Goal: Task Accomplishment & Management: Complete application form

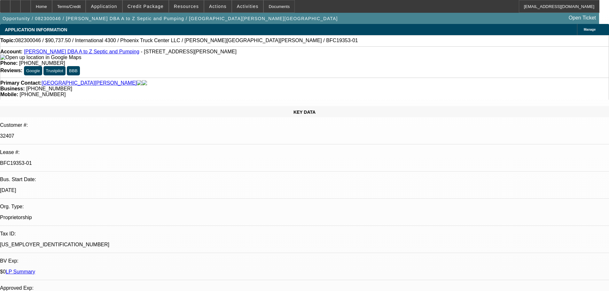
select select "0"
select select "6"
select select "0"
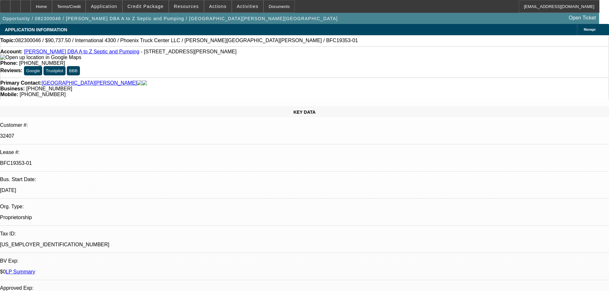
select select "0"
select select "0.1"
select select "4"
select select "0"
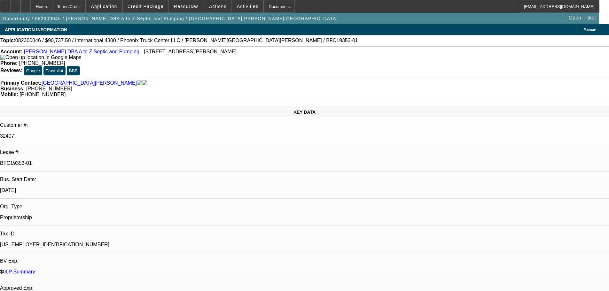
select select "0"
select select "4"
select select "0"
select select "0.1"
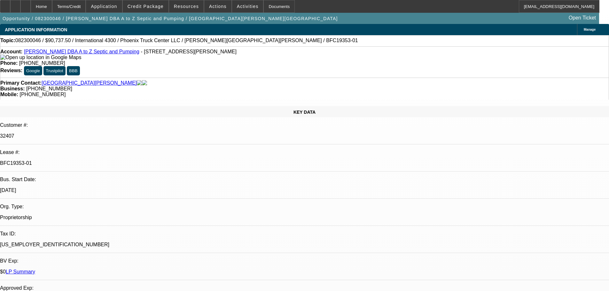
select select "4"
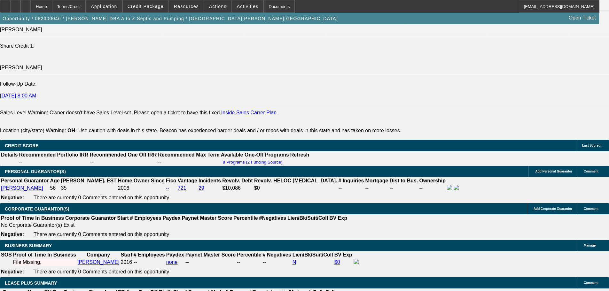
scroll to position [1055, 0]
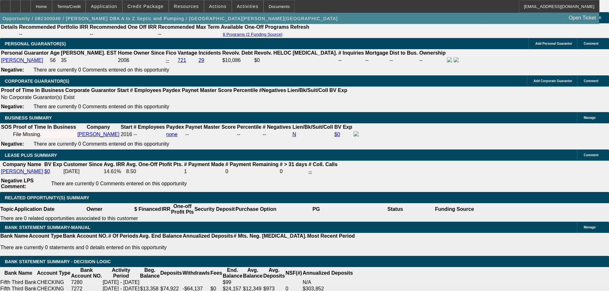
drag, startPoint x: 513, startPoint y: 75, endPoint x: 505, endPoint y: 88, distance: 15.7
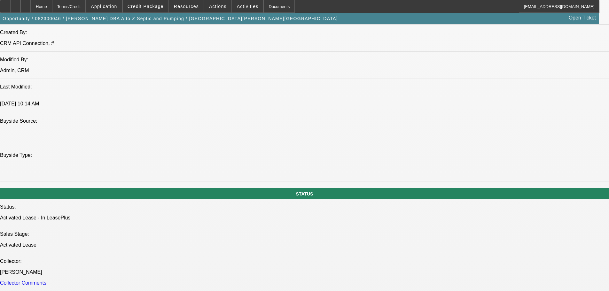
drag, startPoint x: 215, startPoint y: 149, endPoint x: 233, endPoint y: 114, distance: 39.8
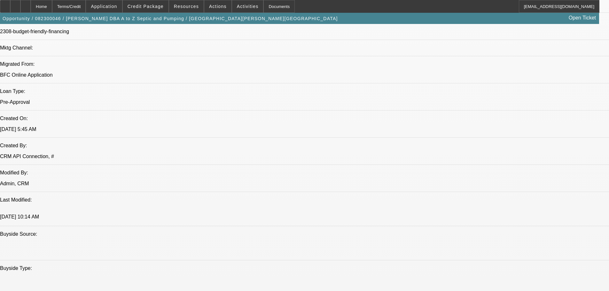
drag, startPoint x: 245, startPoint y: 188, endPoint x: 238, endPoint y: 143, distance: 45.6
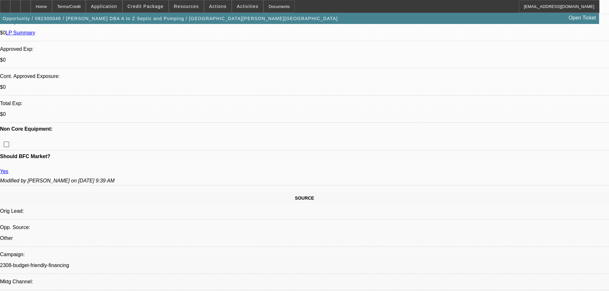
drag, startPoint x: 239, startPoint y: 149, endPoint x: 238, endPoint y: 64, distance: 84.8
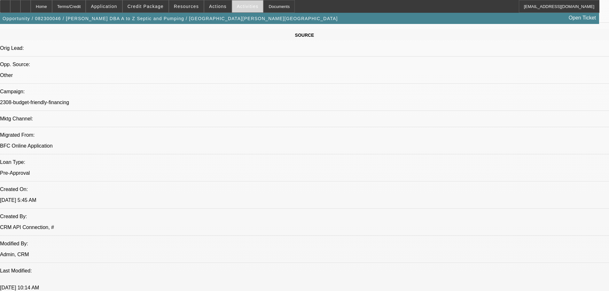
scroll to position [0, 0]
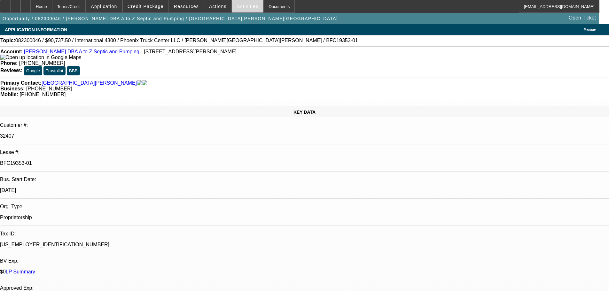
drag, startPoint x: 263, startPoint y: 166, endPoint x: 233, endPoint y: 5, distance: 163.7
drag, startPoint x: 496, startPoint y: 155, endPoint x: 507, endPoint y: 131, distance: 26.6
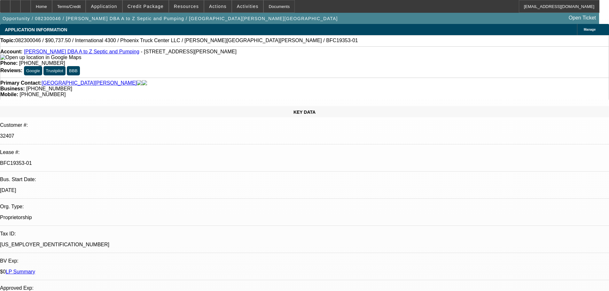
scroll to position [288, 0]
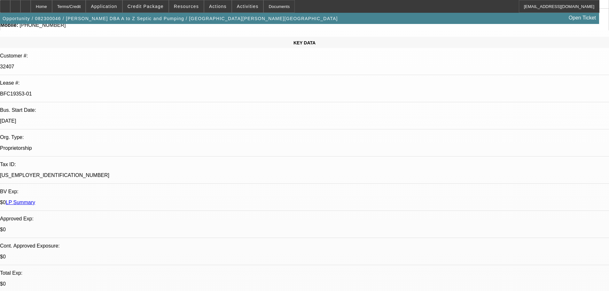
scroll to position [64, 0]
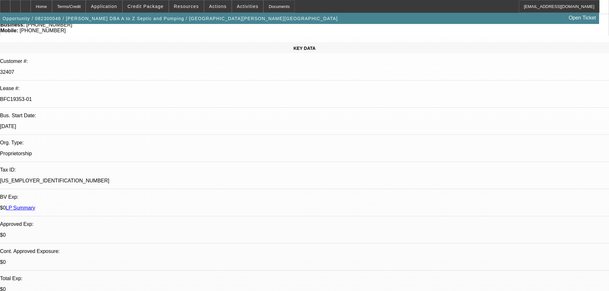
drag, startPoint x: 130, startPoint y: 187, endPoint x: 299, endPoint y: 204, distance: 169.7
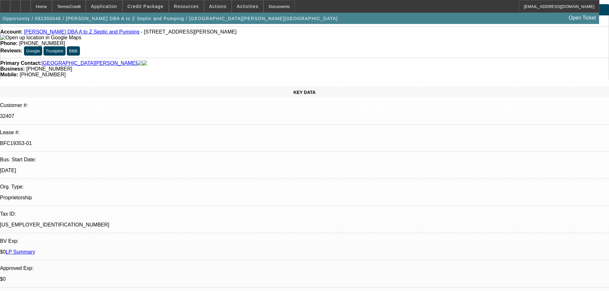
scroll to position [0, 0]
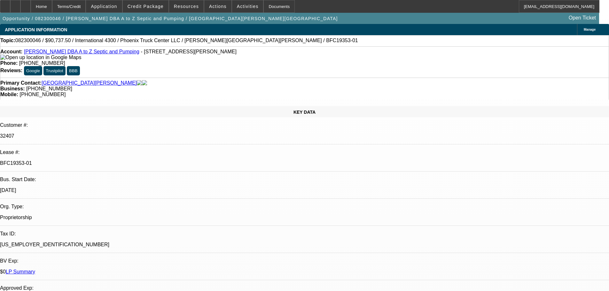
drag, startPoint x: 292, startPoint y: 185, endPoint x: 487, endPoint y: 157, distance: 197.7
drag, startPoint x: 503, startPoint y: 65, endPoint x: 407, endPoint y: 169, distance: 141.2
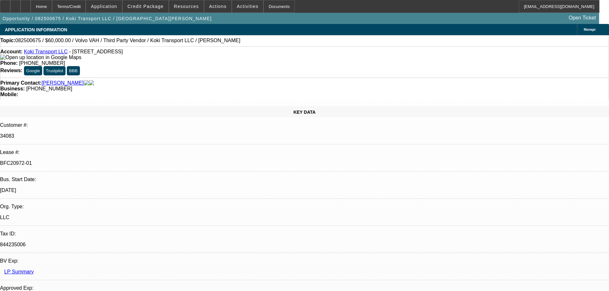
select select "0.2"
select select "2"
select select "0"
select select "6"
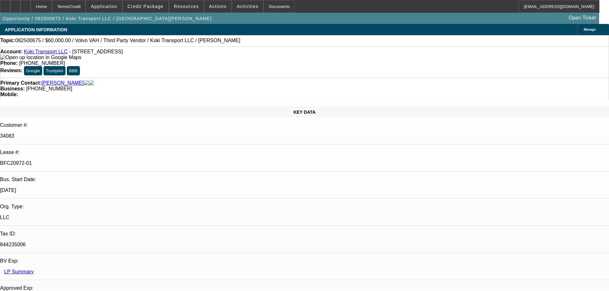
select select "0"
select select "2"
select select "0.1"
select select "4"
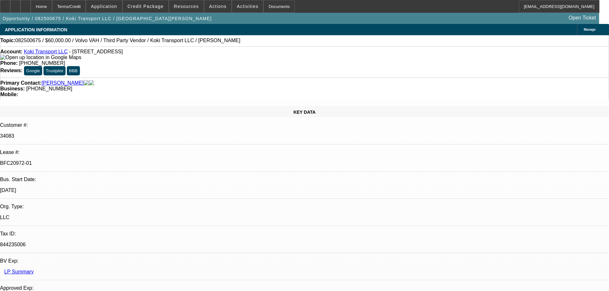
select select "0.2"
select select "2"
select select "0.1"
select select "4"
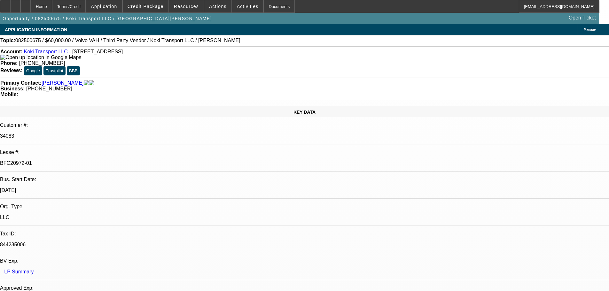
select select "0.15"
select select "2"
select select "0.1"
select select "4"
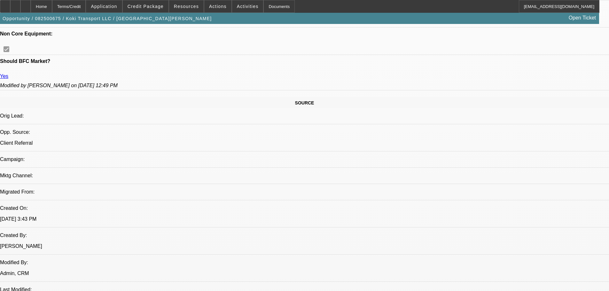
scroll to position [224, 0]
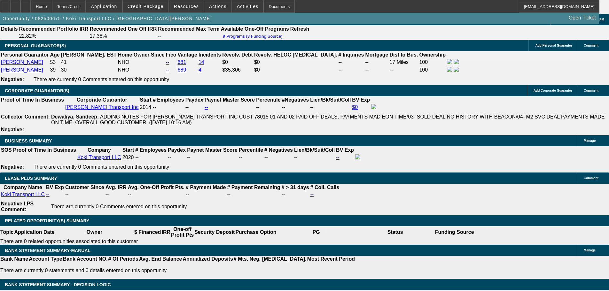
drag, startPoint x: 210, startPoint y: 198, endPoint x: 209, endPoint y: 261, distance: 63.7
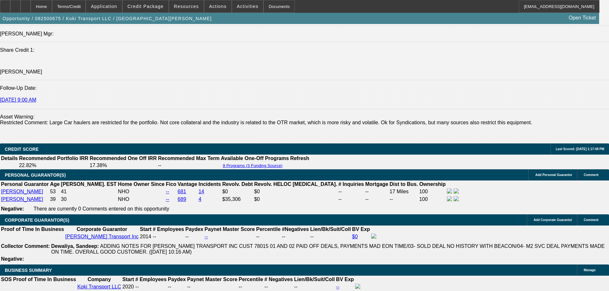
scroll to position [153, 0]
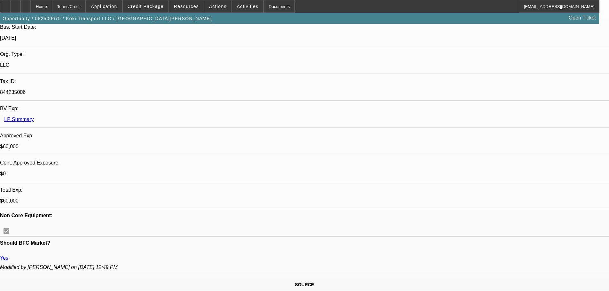
drag, startPoint x: 188, startPoint y: 216, endPoint x: 192, endPoint y: 95, distance: 121.6
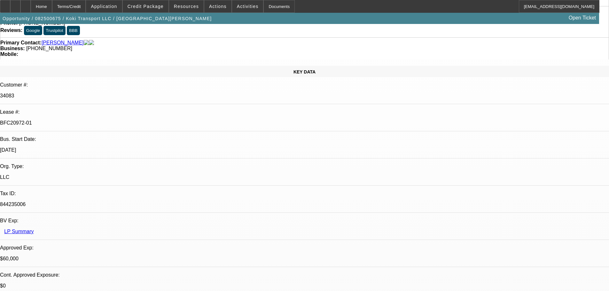
scroll to position [64, 0]
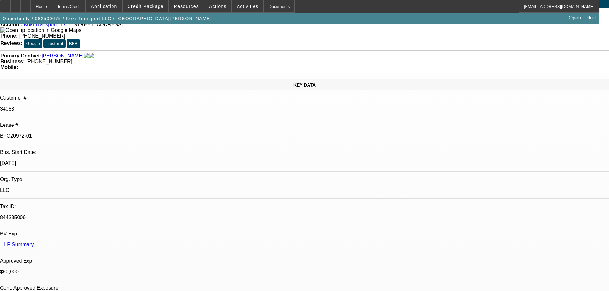
scroll to position [0, 0]
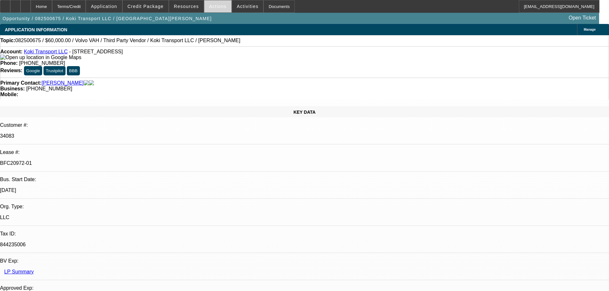
click at [211, 7] on span "Actions" at bounding box center [218, 6] width 18 height 5
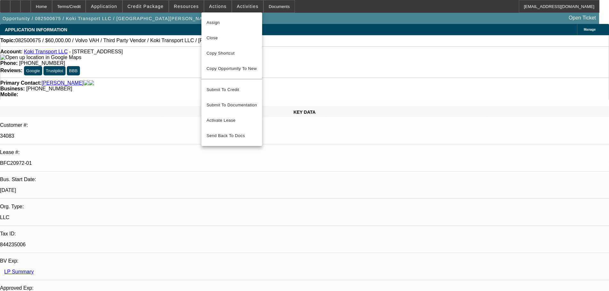
click at [308, 71] on div at bounding box center [304, 145] width 609 height 291
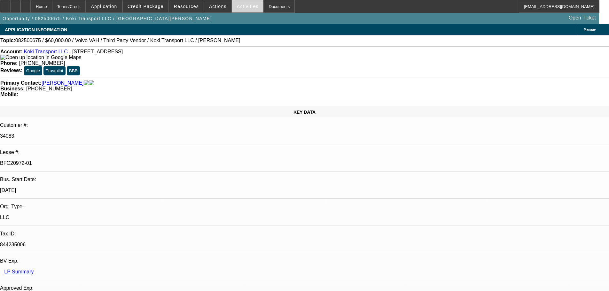
click at [243, 9] on span at bounding box center [247, 6] width 31 height 15
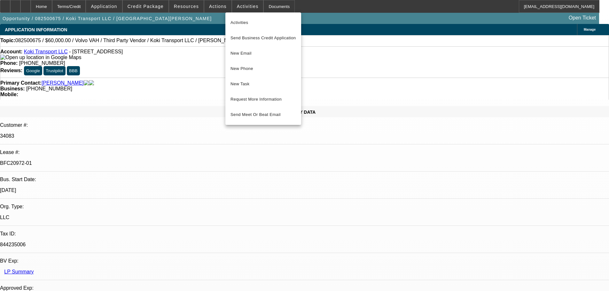
drag, startPoint x: 327, startPoint y: 87, endPoint x: 346, endPoint y: 94, distance: 21.0
click at [327, 87] on div at bounding box center [304, 145] width 609 height 291
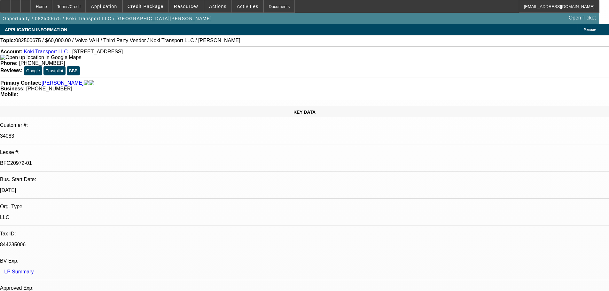
scroll to position [160, 0]
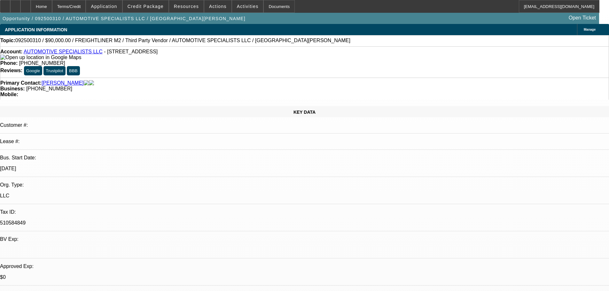
select select "0"
select select "2"
select select "0.1"
select select "4"
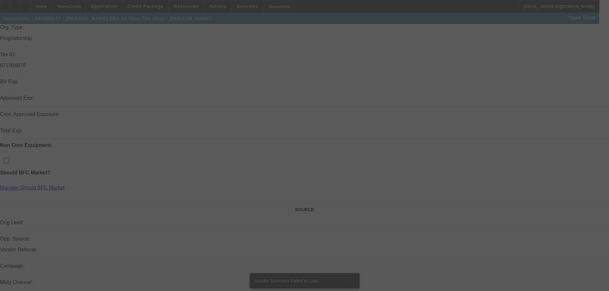
scroll to position [160, 0]
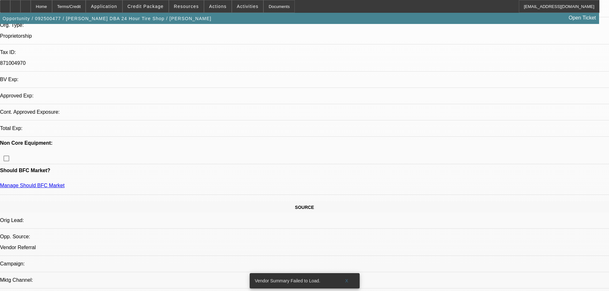
select select "0"
select select "2"
select select "0.1"
select select "4"
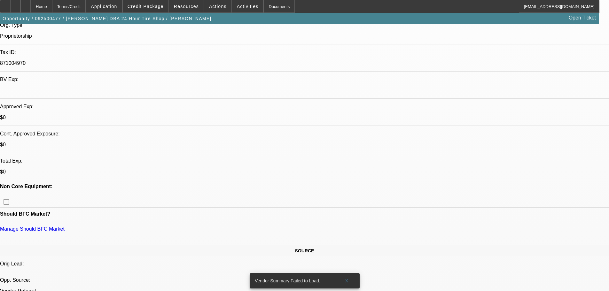
scroll to position [0, 0]
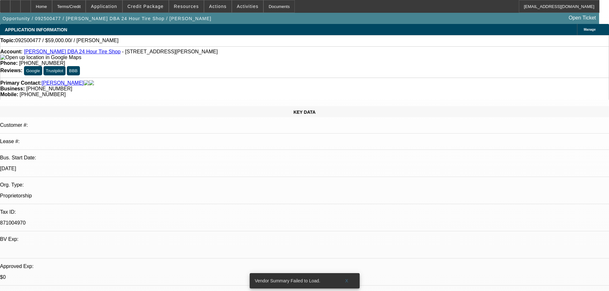
drag, startPoint x: 186, startPoint y: 21, endPoint x: 225, endPoint y: 21, distance: 39.3
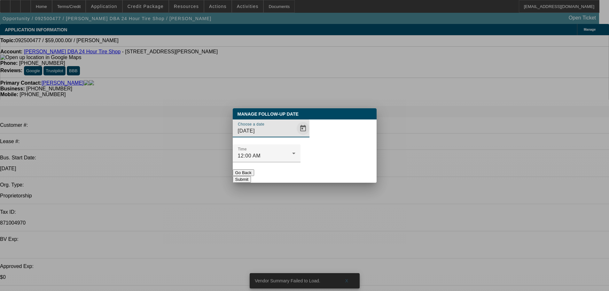
click at [296, 136] on span "Open calendar" at bounding box center [303, 128] width 15 height 15
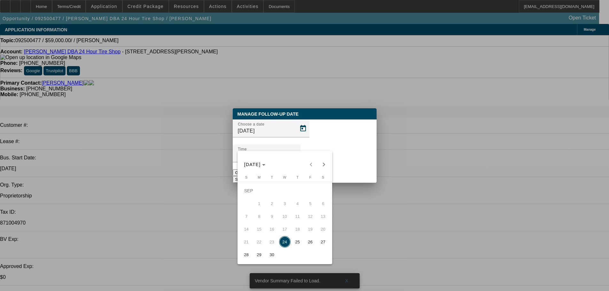
click at [303, 244] on span "25" at bounding box center [298, 242] width 12 height 12
type input "9/25/2025"
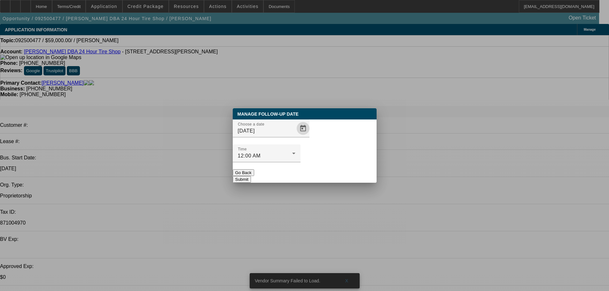
click at [251, 176] on button "Submit" at bounding box center [242, 179] width 18 height 7
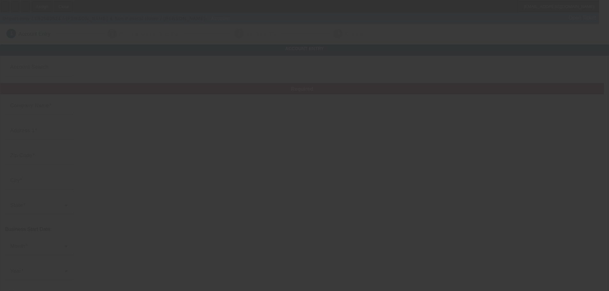
type input "[PERSON_NAME] & Son Funeral Home"
type input "[STREET_ADDRESS]"
type input "75647"
type input "Gladewater"
type input "[PHONE_NUMBER]"
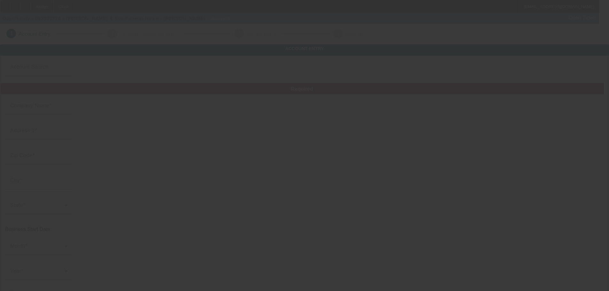
type input "# [GEOGRAPHIC_DATA]"
type input "[EMAIL_ADDRESS][DOMAIN_NAME]"
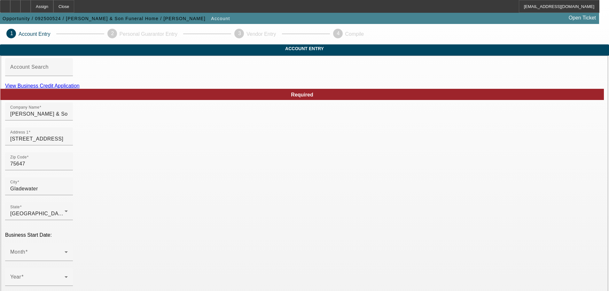
click at [80, 89] on link "View Business Credit Application" at bounding box center [42, 85] width 75 height 5
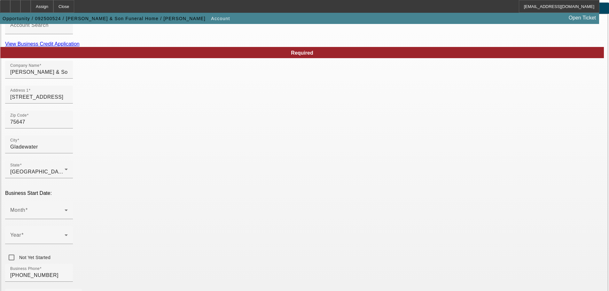
scroll to position [96, 0]
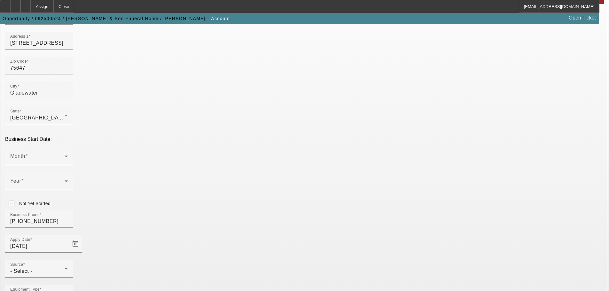
click at [68, 147] on div "Month" at bounding box center [39, 156] width 58 height 18
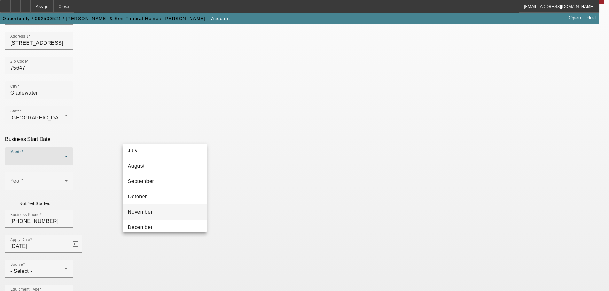
scroll to position [117, 0]
click at [165, 228] on mat-option "December" at bounding box center [165, 222] width 84 height 15
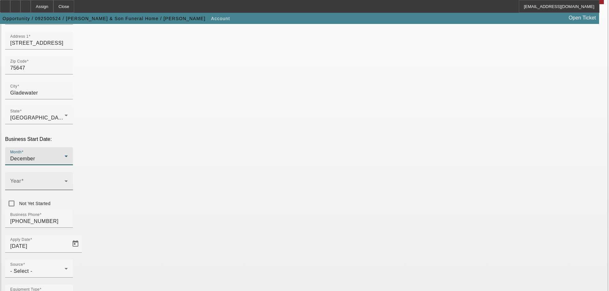
click at [21, 178] on mat-label "Year" at bounding box center [15, 180] width 11 height 5
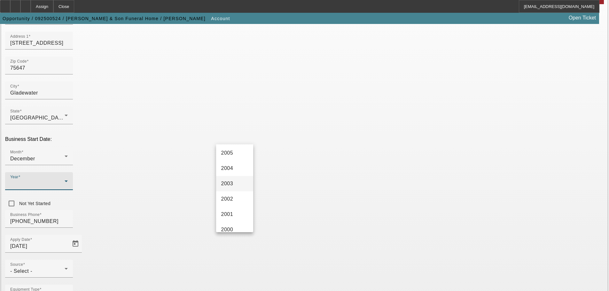
scroll to position [352, 0]
click at [236, 155] on mat-option "2005" at bounding box center [234, 155] width 37 height 15
click at [255, 210] on div "Business Phone [PHONE_NUMBER]" at bounding box center [304, 222] width 599 height 25
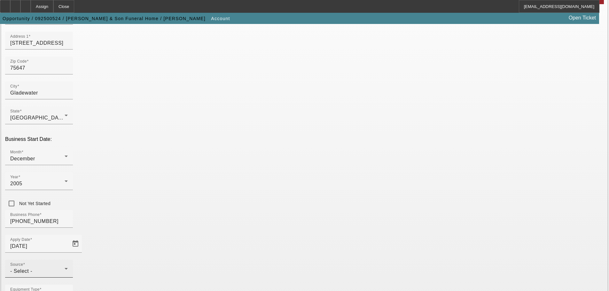
click at [68, 260] on div "Source - Select -" at bounding box center [39, 269] width 58 height 18
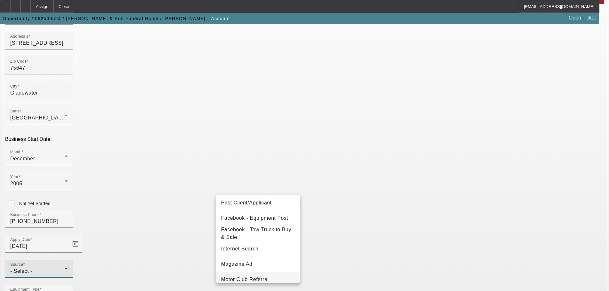
scroll to position [128, 0]
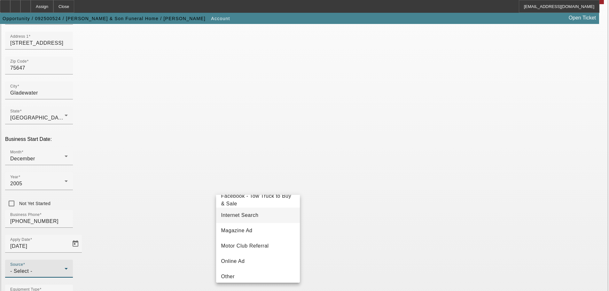
click at [254, 223] on mat-option "Internet Search" at bounding box center [258, 215] width 84 height 15
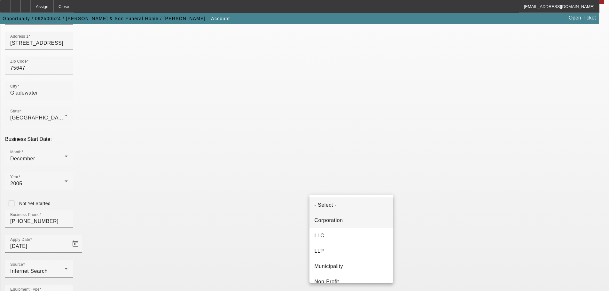
click at [359, 213] on div "- Select - Corporation LLC LLP Municipality Non-Profit Partnership Proprietorsh…" at bounding box center [352, 239] width 84 height 88
click at [362, 219] on mat-option "Corporation" at bounding box center [352, 220] width 84 height 15
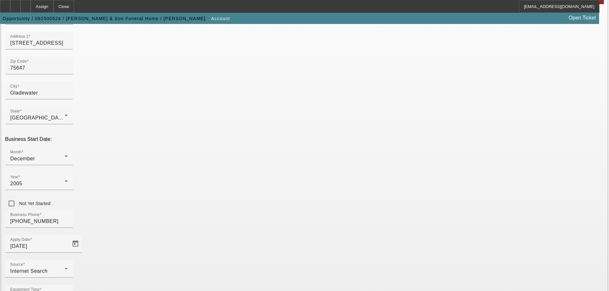
type input "203912612"
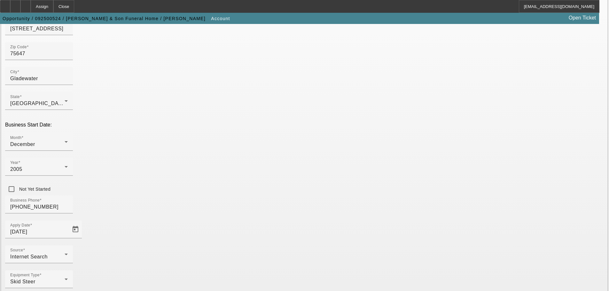
scroll to position [118, 0]
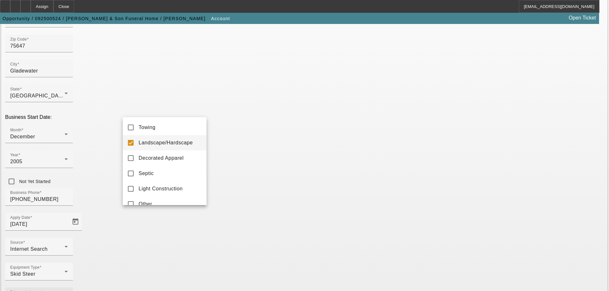
click at [174, 145] on span "Landscape/Hardscape" at bounding box center [166, 143] width 54 height 8
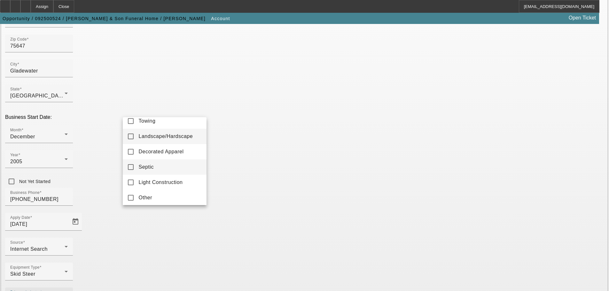
scroll to position [9, 0]
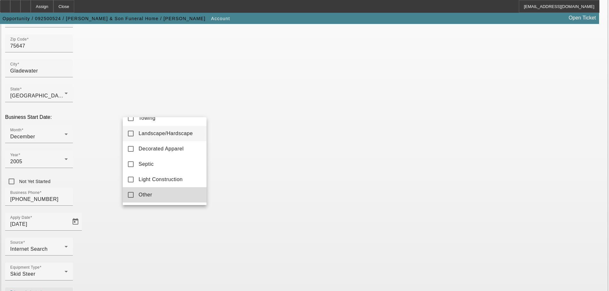
click at [170, 195] on mat-option "Other" at bounding box center [165, 194] width 84 height 15
click at [263, 241] on div at bounding box center [304, 145] width 609 height 291
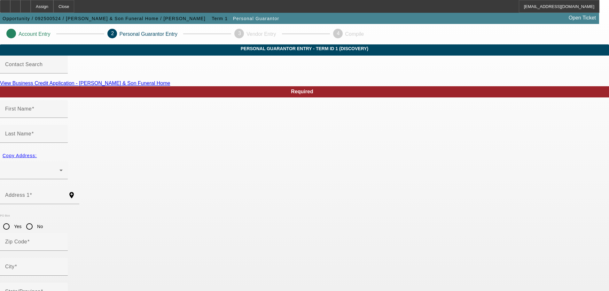
type input "[PERSON_NAME]"
radio input "true"
type input "458-45-8127"
type input "[EMAIL_ADDRESS][DOMAIN_NAME]"
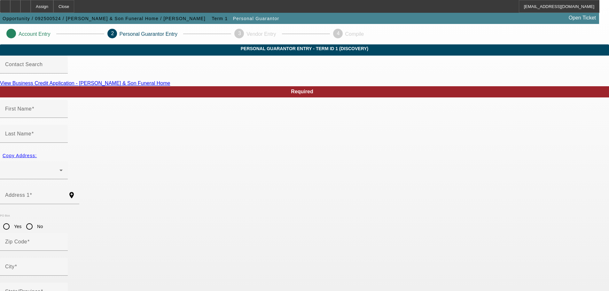
type input "[PHONE_NUMBER]"
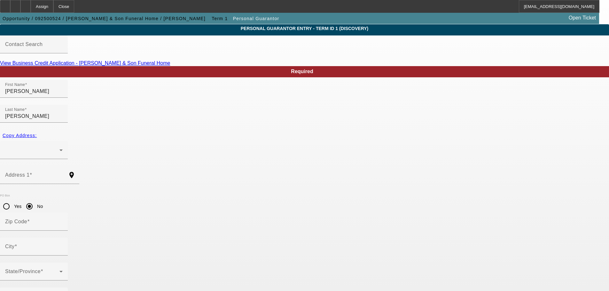
scroll to position [21, 0]
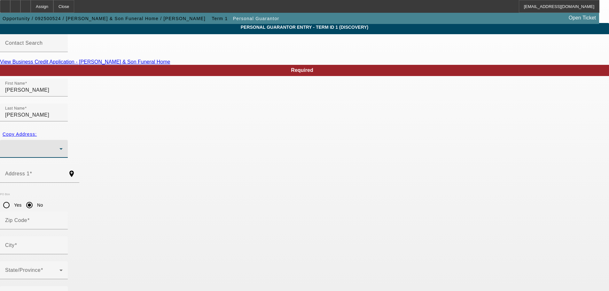
click at [59, 145] on div at bounding box center [32, 149] width 54 height 8
click at [218, 162] on span "[STREET_ADDRESS][PERSON_NAME]" at bounding box center [223, 164] width 97 height 8
click at [37, 132] on span "Copy Address:" at bounding box center [20, 134] width 34 height 5
type input "[STREET_ADDRESS]"
radio input "false"
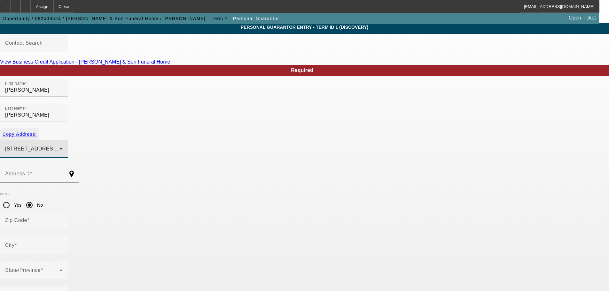
type input "75647"
type input "Gladewater"
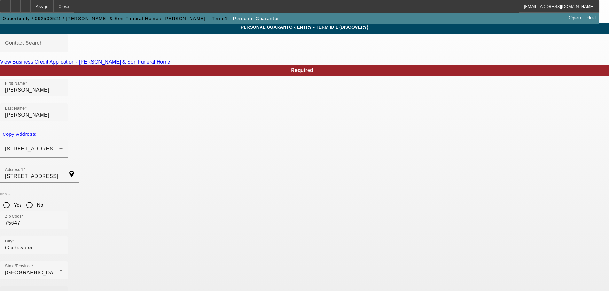
type input "[PHONE_NUMBER]"
type input "100"
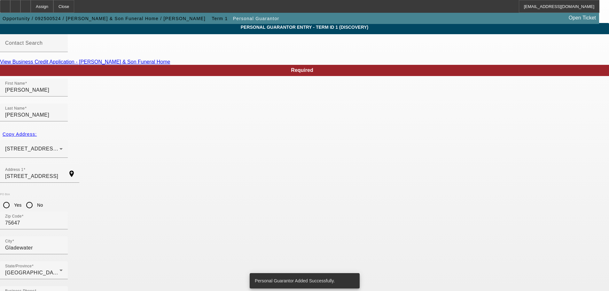
scroll to position [0, 0]
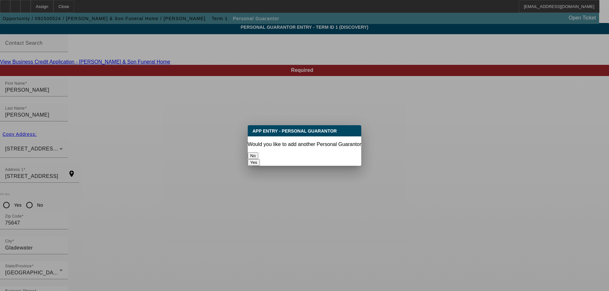
click at [258, 153] on button "No" at bounding box center [253, 156] width 11 height 7
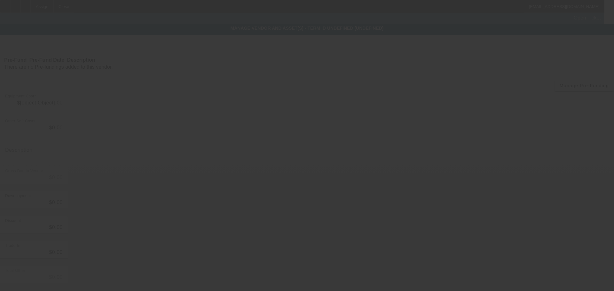
type input "$35,000.00"
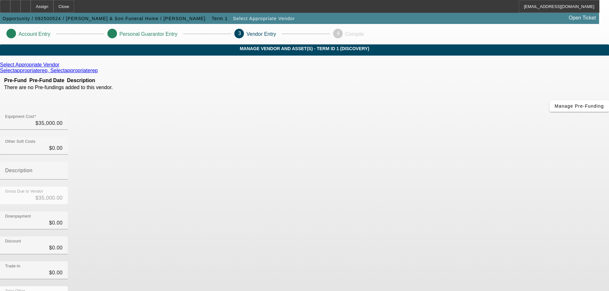
click at [61, 67] on icon at bounding box center [61, 64] width 0 height 5
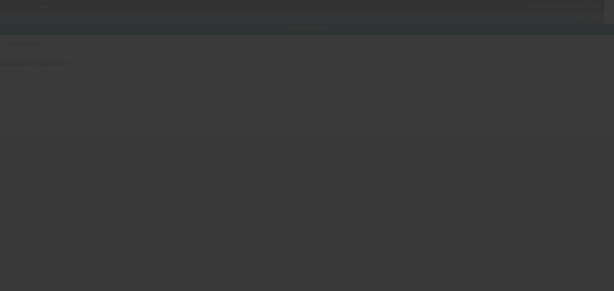
click at [192, 72] on div at bounding box center [307, 69] width 614 height 6
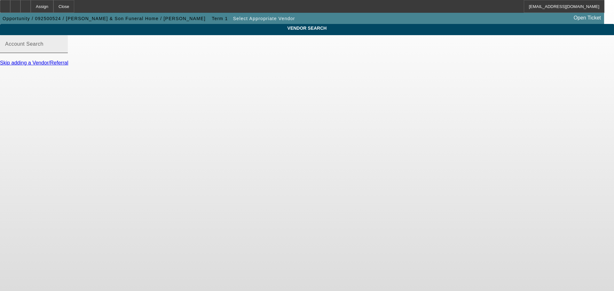
click at [63, 51] on input "Account Search" at bounding box center [34, 47] width 58 height 8
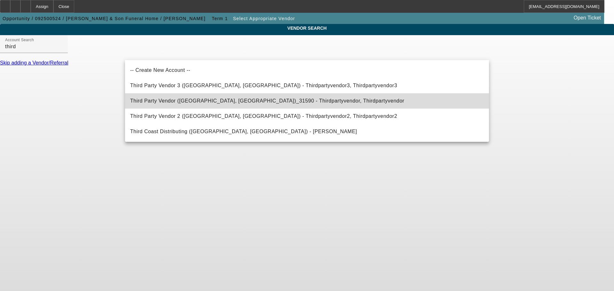
click at [225, 98] on span "Third Party Vendor ([GEOGRAPHIC_DATA], [GEOGRAPHIC_DATA])_31590 - Thirdpartyven…" at bounding box center [267, 101] width 274 height 8
type input "Third Party Vendor ([GEOGRAPHIC_DATA], [GEOGRAPHIC_DATA])_31590 - Thirdpartyven…"
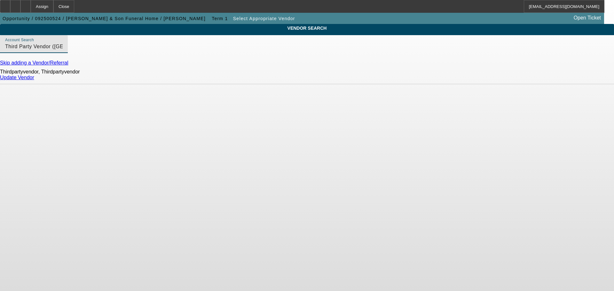
click at [34, 80] on link "Update Vendor" at bounding box center [17, 77] width 34 height 5
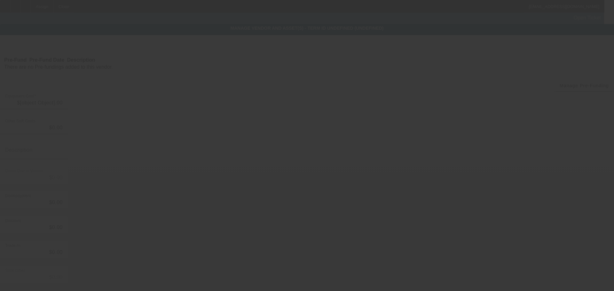
type input "$35,000.00"
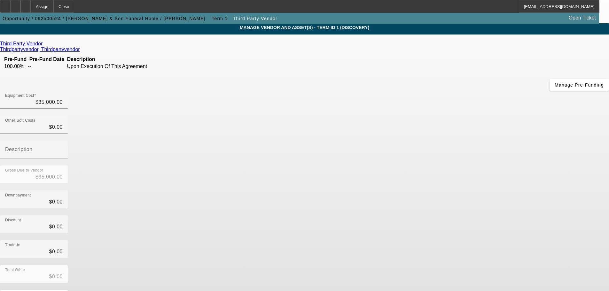
scroll to position [35, 0]
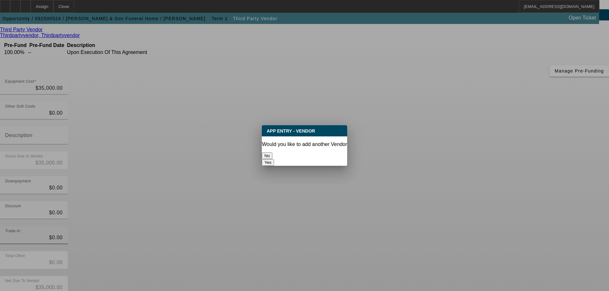
scroll to position [0, 0]
click at [273, 155] on button "No" at bounding box center [267, 156] width 11 height 7
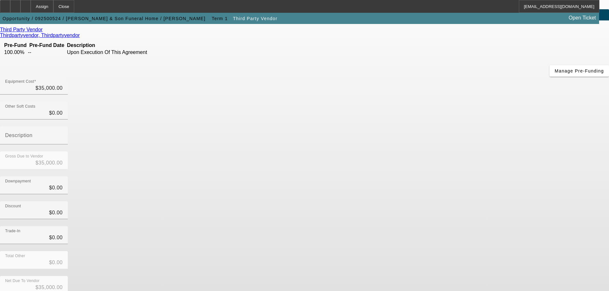
scroll to position [35, 0]
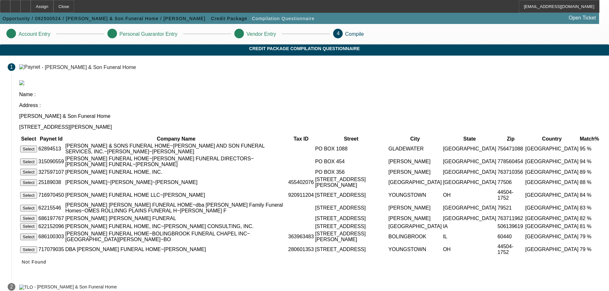
click at [37, 146] on button "Select" at bounding box center [28, 149] width 17 height 7
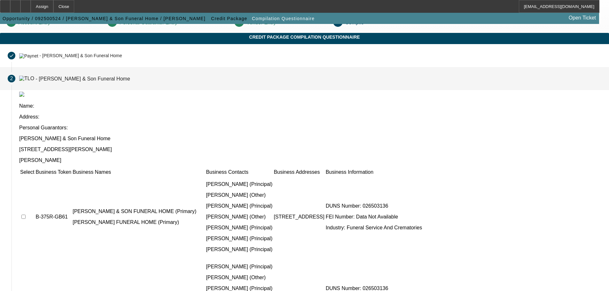
click at [26, 215] on input "checkbox" at bounding box center [23, 217] width 4 height 4
checkbox input "true"
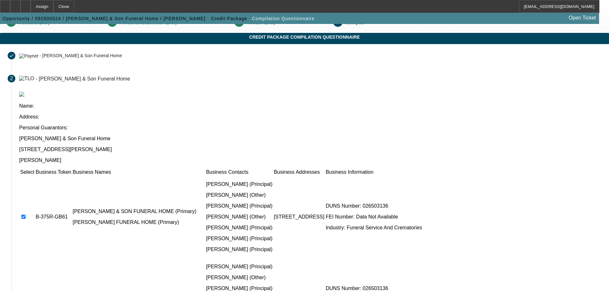
checkbox input "true"
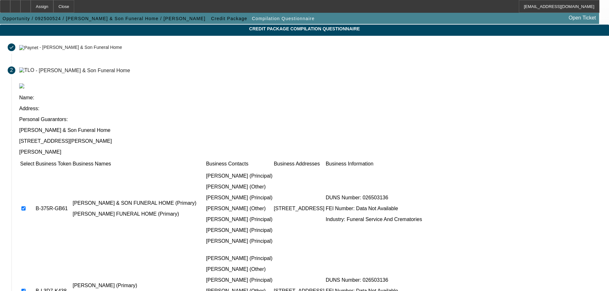
scroll to position [62, 0]
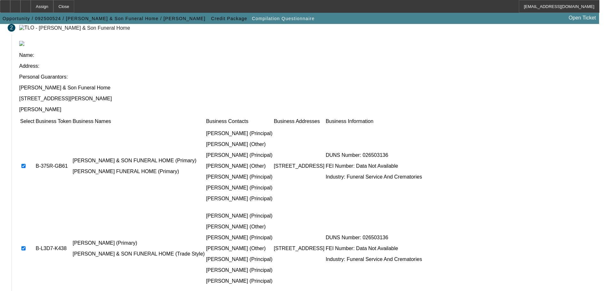
click at [438, 248] on div "Select Business Token Business Names Business Contacts Business Addresses Busin…" at bounding box center [310, 206] width 582 height 176
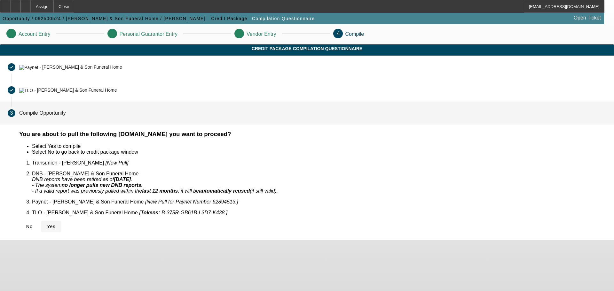
click at [56, 224] on span "Yes" at bounding box center [51, 226] width 9 height 5
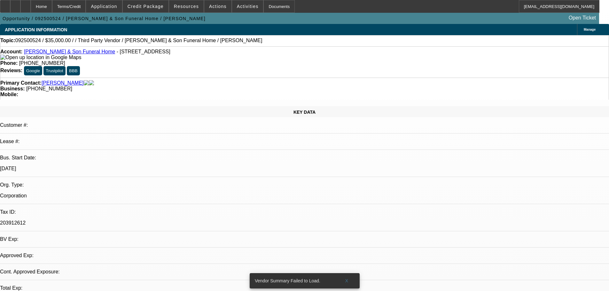
select select "0"
select select "2"
select select "0.1"
select select "4"
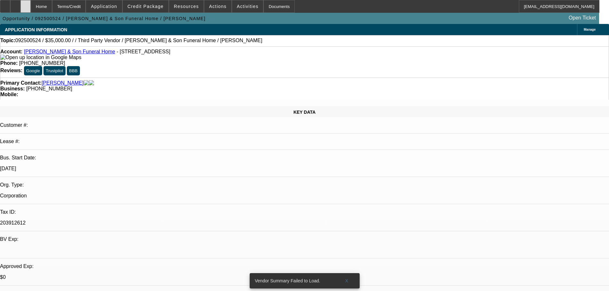
click at [31, 9] on div at bounding box center [25, 6] width 10 height 13
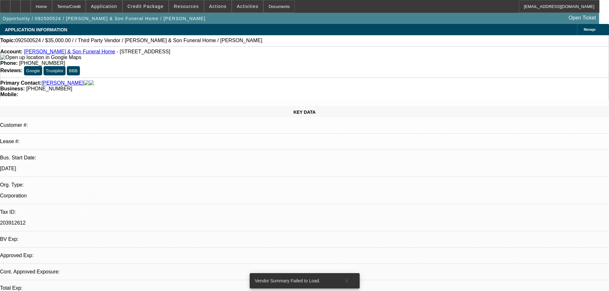
select select "0"
select select "2"
select select "0.1"
select select "4"
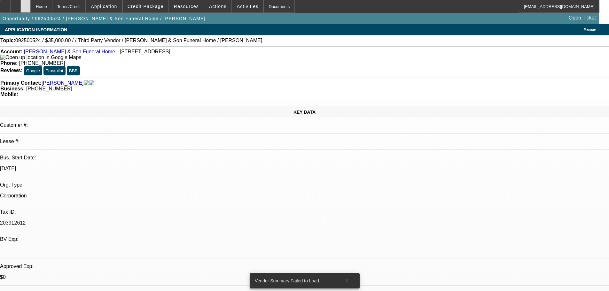
click at [31, 4] on div at bounding box center [25, 6] width 10 height 13
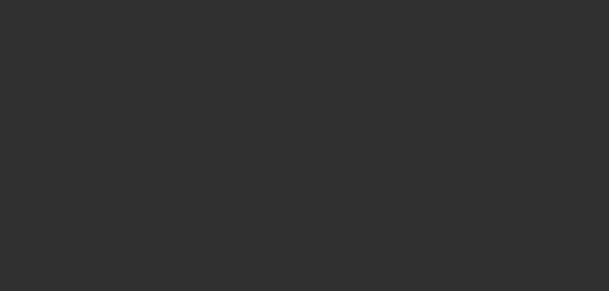
select select "0"
select select "2"
select select "0.1"
select select "4"
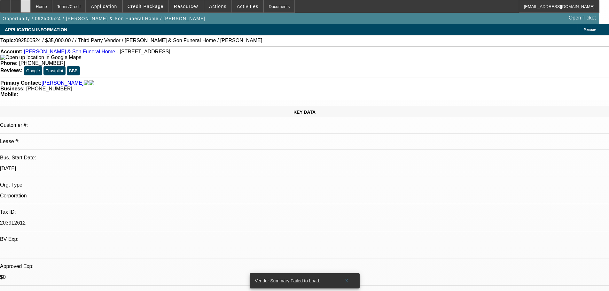
click at [31, 9] on div at bounding box center [25, 6] width 10 height 13
select select "0"
select select "2"
select select "0.1"
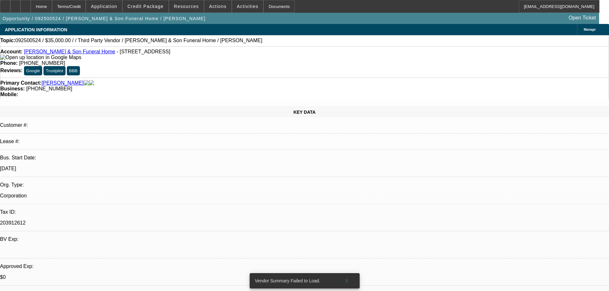
select select "4"
click at [15, 4] on icon at bounding box center [15, 4] width 0 height 0
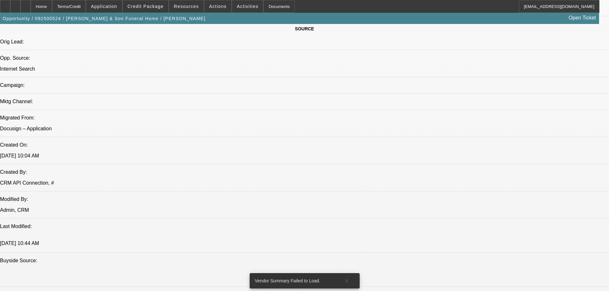
scroll to position [320, 0]
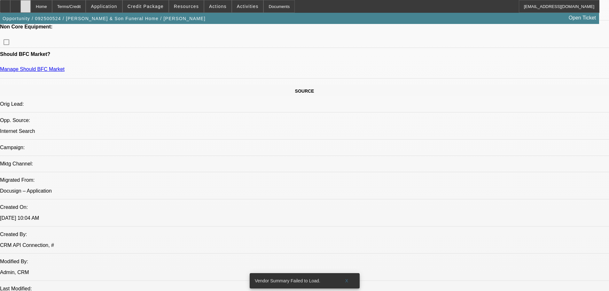
click at [31, 6] on div at bounding box center [25, 6] width 10 height 13
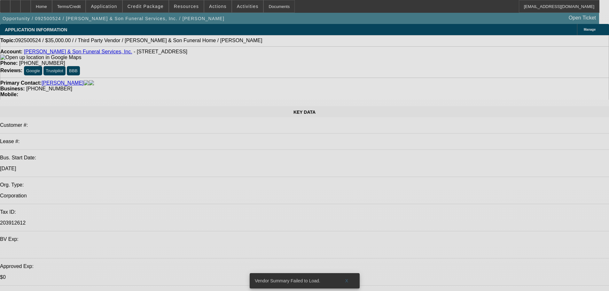
select select "0"
select select "2"
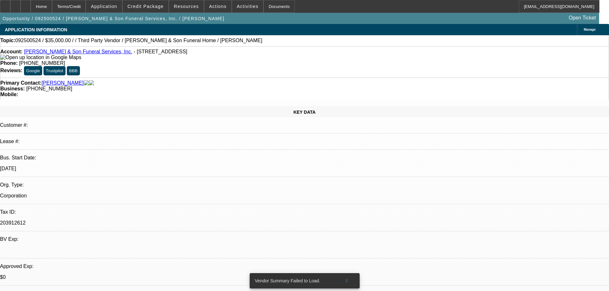
select select "2"
select select "0.1"
select select "4"
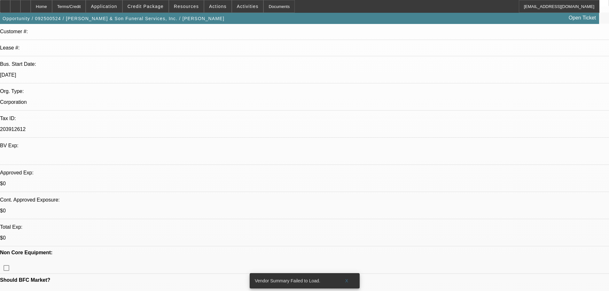
scroll to position [160, 0]
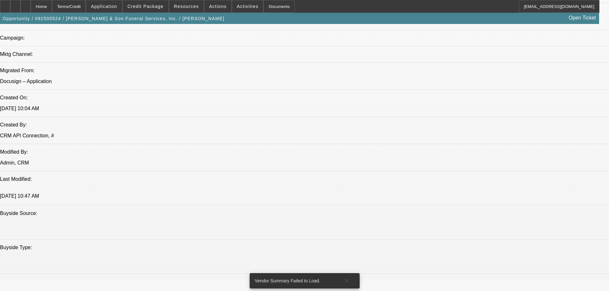
scroll to position [352, 0]
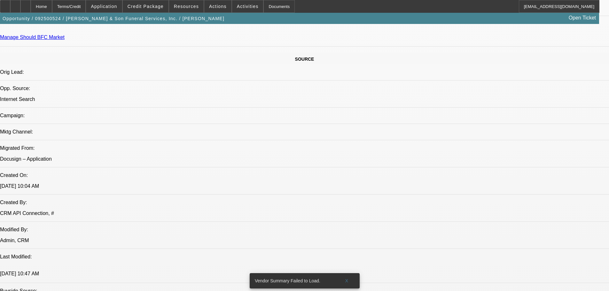
click at [486, 24] on div "Opportunity / 092500524 / McCauley & Son Funeral Services, Inc. / McCauley, Jua…" at bounding box center [299, 18] width 599 height 11
radio input "true"
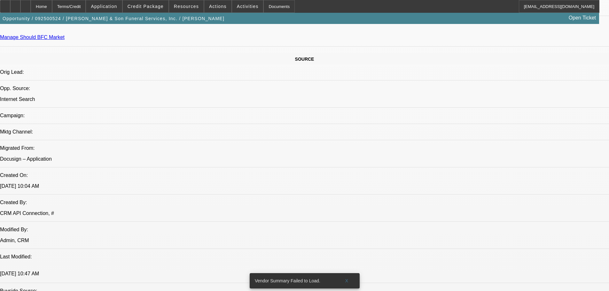
type textarea "9/24 wants pre-approval for skid steer, 35k. pending banks, listing."
radio input "true"
click at [215, 6] on span "Actions" at bounding box center [218, 6] width 18 height 5
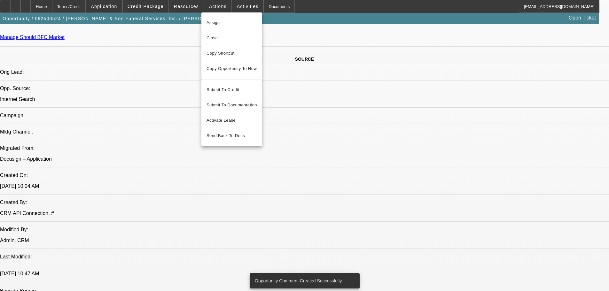
click at [318, 32] on div at bounding box center [304, 145] width 609 height 291
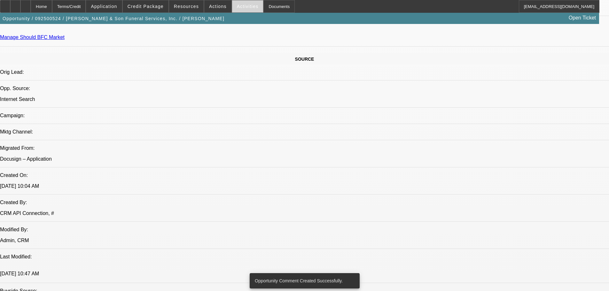
click at [247, 3] on span at bounding box center [247, 6] width 31 height 15
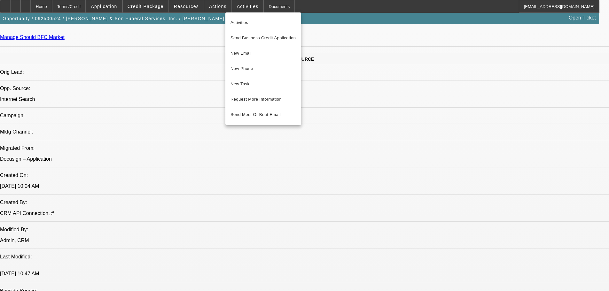
click at [211, 39] on div at bounding box center [304, 145] width 609 height 291
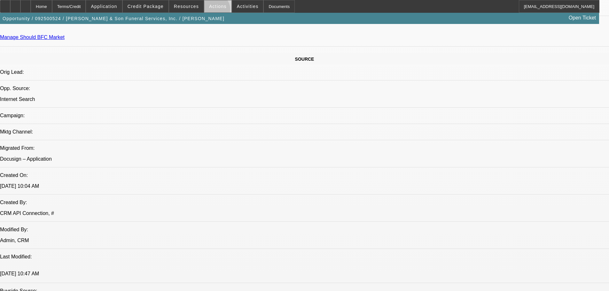
click at [211, 11] on span at bounding box center [217, 6] width 27 height 15
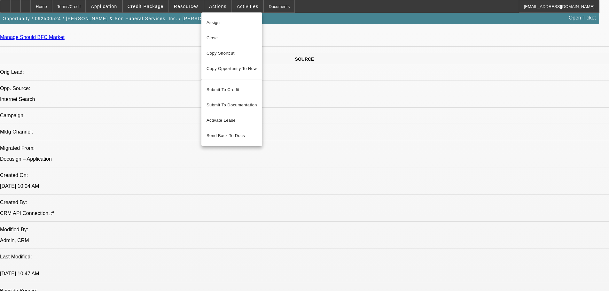
click at [167, 52] on div at bounding box center [304, 145] width 609 height 291
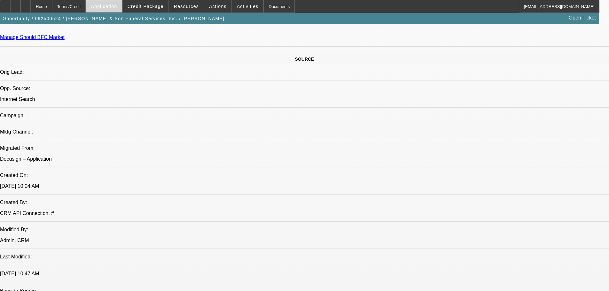
click at [122, 5] on span at bounding box center [104, 6] width 36 height 15
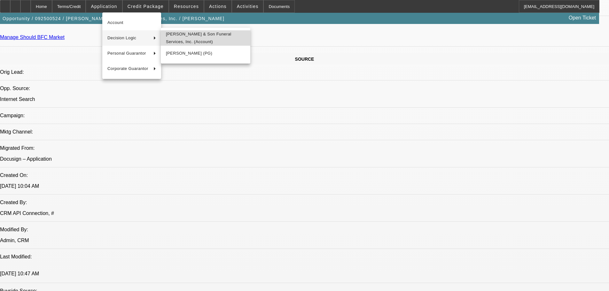
click at [217, 40] on span "McCauley & Son Funeral Services, Inc. (Account)" at bounding box center [205, 37] width 79 height 15
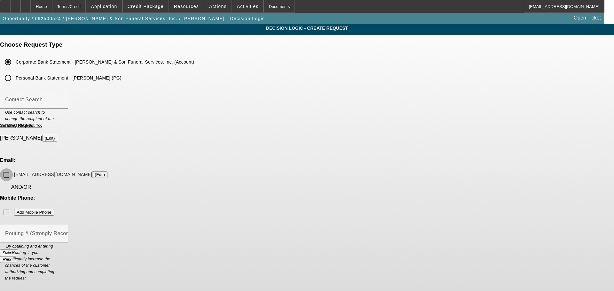
click at [13, 169] on input "mccauleyandson@yahoo.com (Edit)" at bounding box center [6, 175] width 13 height 13
checkbox input "true"
click at [159, 11] on span at bounding box center [146, 6] width 46 height 15
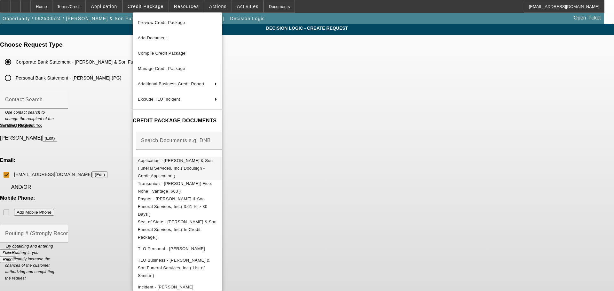
click at [213, 163] on span "Application - McCauley & Son Funeral Services, Inc.( Docusign - Credit Applicat…" at bounding box center [175, 168] width 75 height 20
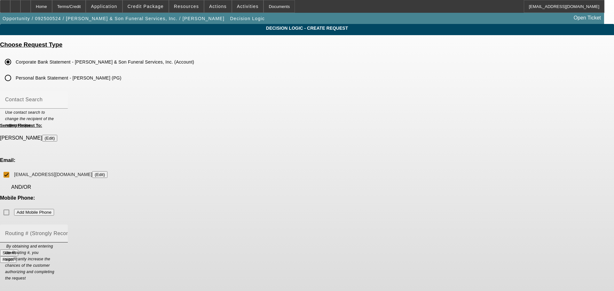
click at [92, 231] on mat-label "Routing # (Strongly Recommended)" at bounding box center [48, 233] width 87 height 5
click at [63, 233] on input "Routing # (Strongly Recommended)" at bounding box center [34, 237] width 58 height 8
drag, startPoint x: 249, startPoint y: 179, endPoint x: 243, endPoint y: 185, distance: 7.9
click at [92, 231] on mat-label "Routing # (Strongly Recommended)" at bounding box center [48, 233] width 87 height 5
click at [63, 233] on input "Routing # (Strongly Recommended)" at bounding box center [34, 237] width 58 height 8
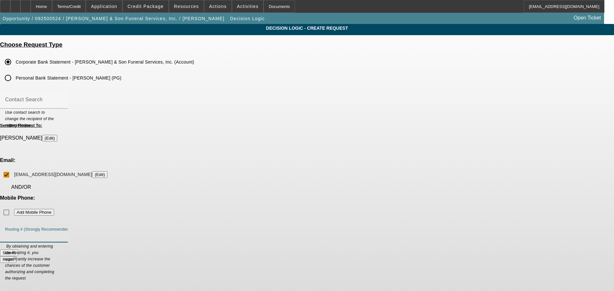
paste input "113103276"
type input "113103276"
click at [18, 250] on button "Submit" at bounding box center [9, 253] width 18 height 7
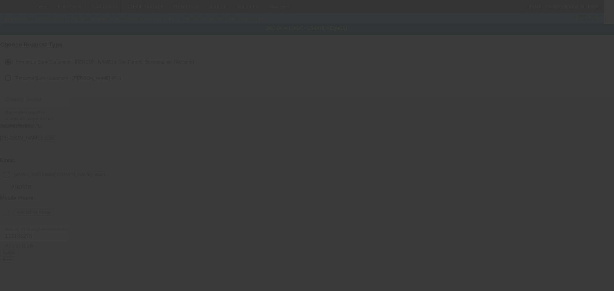
checkbox input "false"
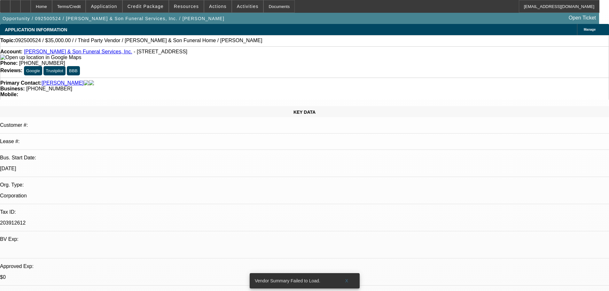
select select "0"
select select "2"
select select "0.1"
select select "4"
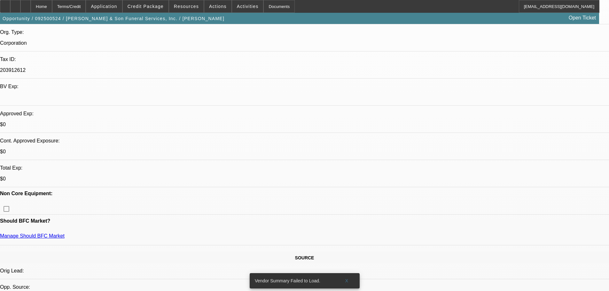
scroll to position [192, 0]
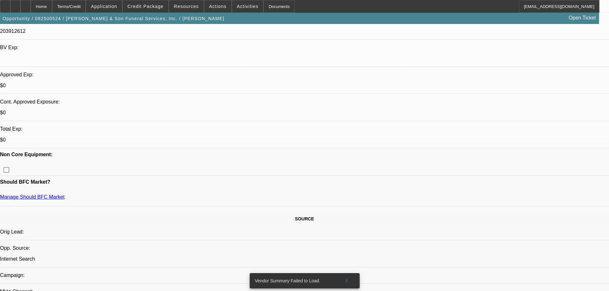
radio input "true"
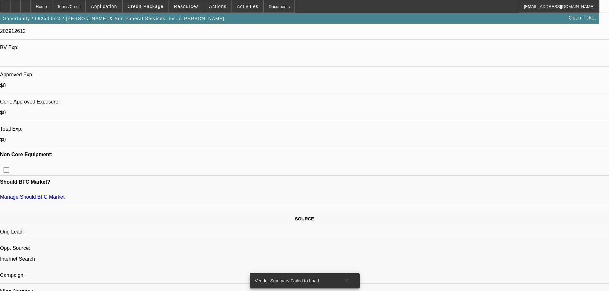
type textarea "needs skid to move around land in cemetary & maintain groundskeeping"
radio input "true"
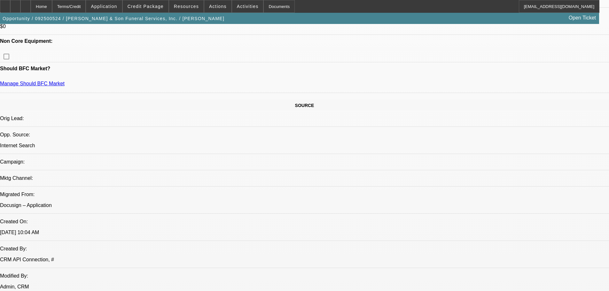
drag, startPoint x: 300, startPoint y: 115, endPoint x: 314, endPoint y: 184, distance: 70.2
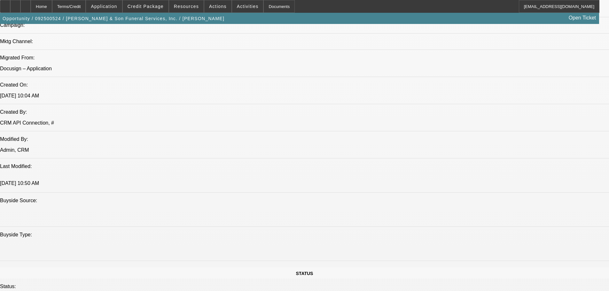
scroll to position [0, 0]
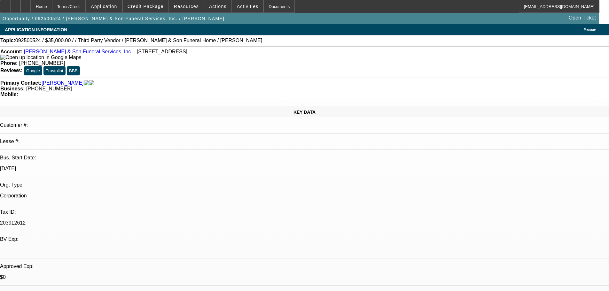
drag, startPoint x: 257, startPoint y: 135, endPoint x: 211, endPoint y: 61, distance: 87.3
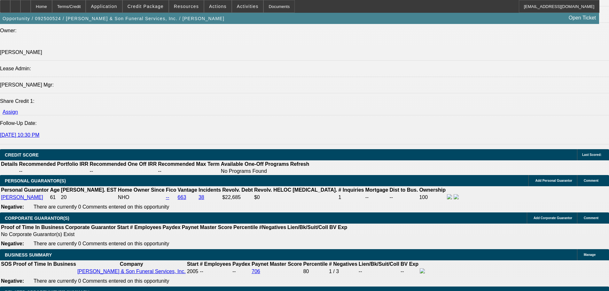
scroll to position [832, 0]
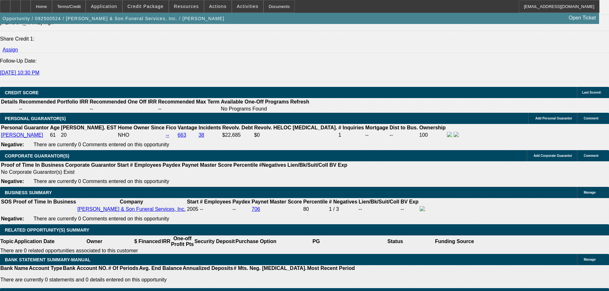
type input "$0.00"
type input "UNKNOWN"
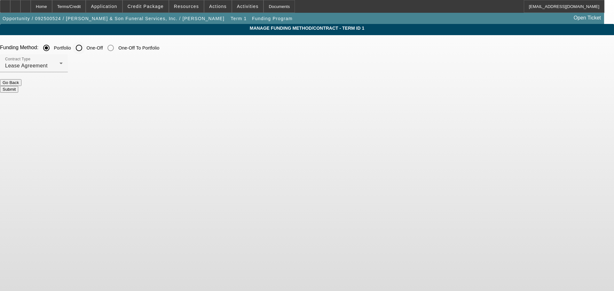
click at [85, 49] on input "One-Off" at bounding box center [79, 48] width 13 height 13
radio input "true"
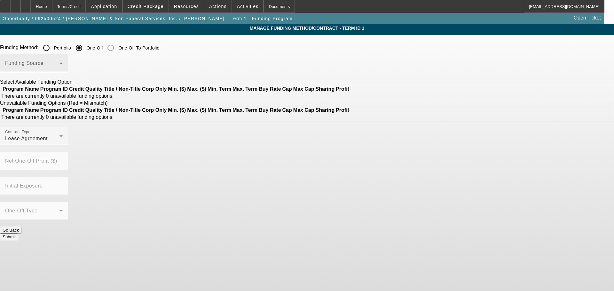
click at [63, 61] on div "Funding Source" at bounding box center [34, 63] width 58 height 18
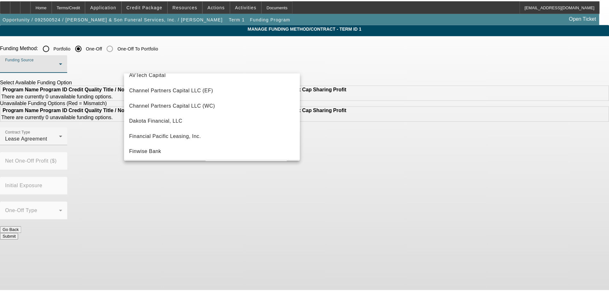
scroll to position [64, 0]
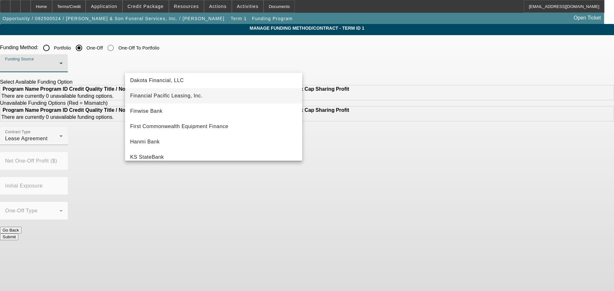
click at [239, 99] on mat-option "Financial Pacific Leasing, Inc." at bounding box center [213, 95] width 177 height 15
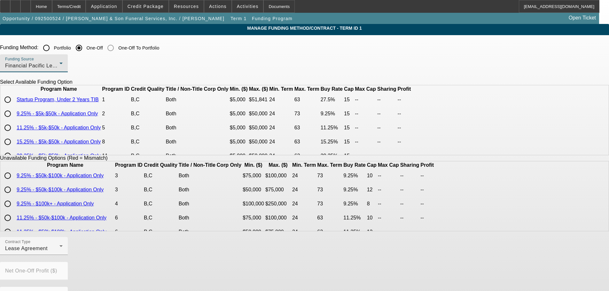
click at [63, 61] on div "Funding Source Financial Pacific Leasing, Inc." at bounding box center [34, 63] width 58 height 18
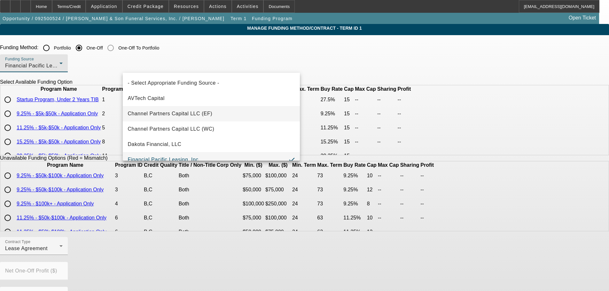
scroll to position [7, 0]
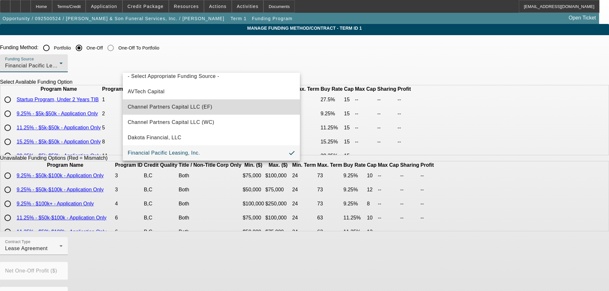
click at [233, 106] on mat-option "Channel Partners Capital LLC (EF)" at bounding box center [211, 106] width 177 height 15
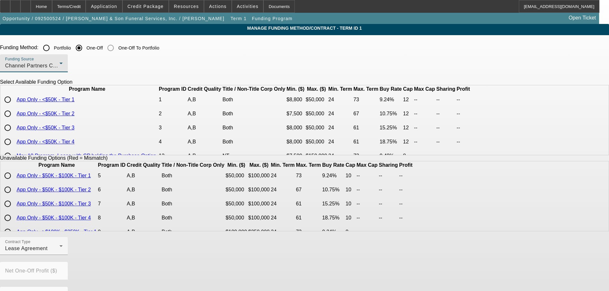
click at [14, 120] on input "radio" at bounding box center [7, 113] width 13 height 13
radio input "true"
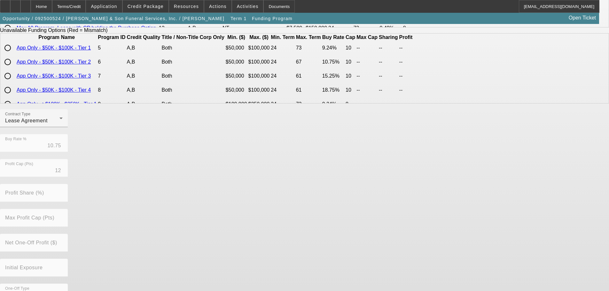
scroll to position [145, 0]
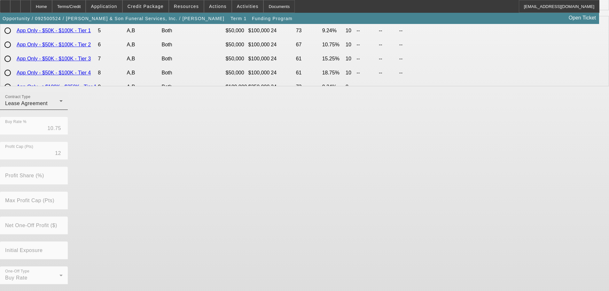
click at [63, 101] on div "Contract Type Lease Agreement" at bounding box center [34, 101] width 58 height 18
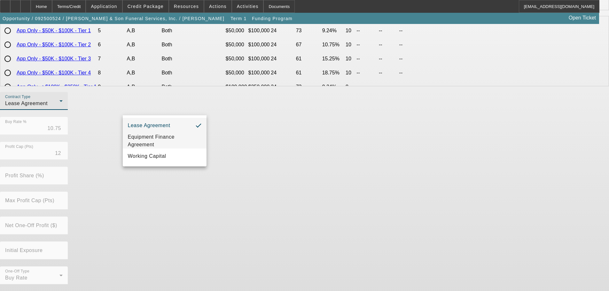
click at [175, 142] on span "Equipment Finance Agreement" at bounding box center [165, 140] width 74 height 15
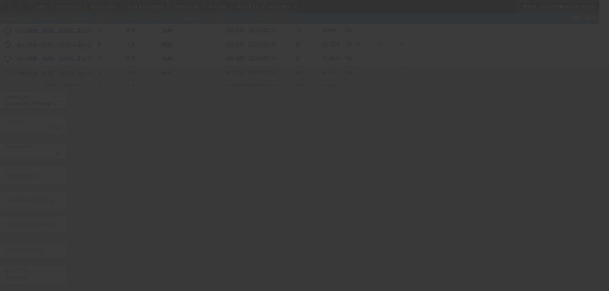
radio input "true"
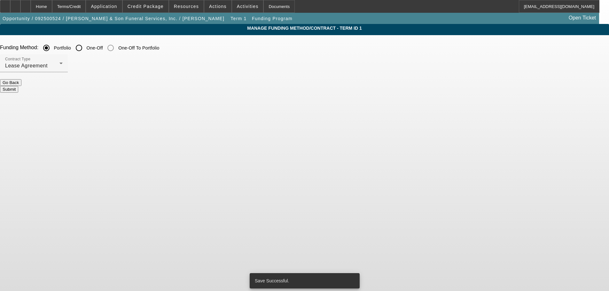
scroll to position [0, 0]
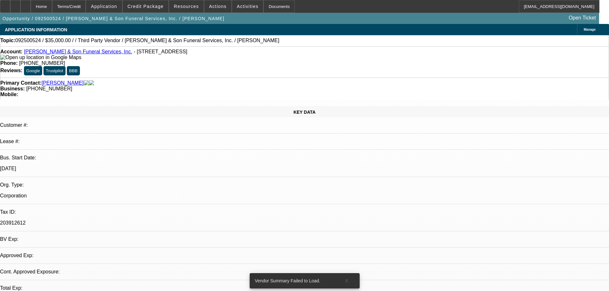
select select "0"
select select "2"
select select "0"
select select "6"
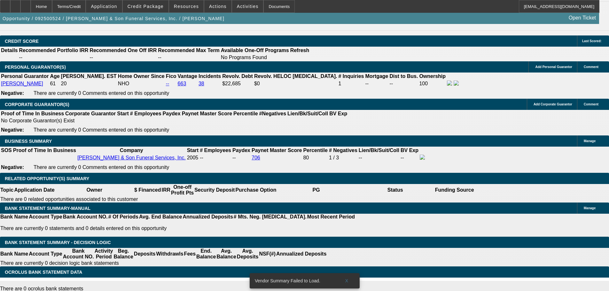
scroll to position [896, 0]
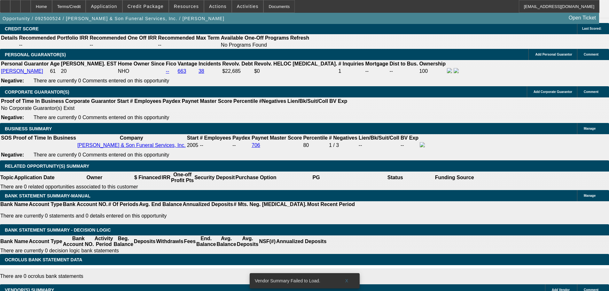
type input "60"
type input "14"
type input "$1,196.56"
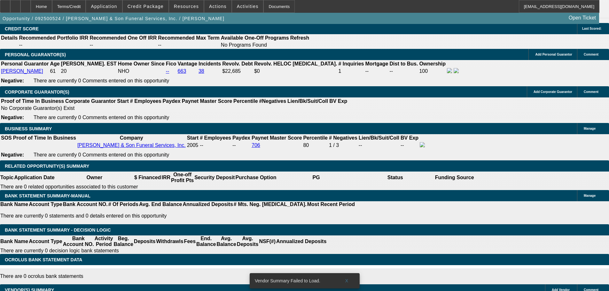
type input "$598.28"
type input "$1,628.78"
type input "$814.39"
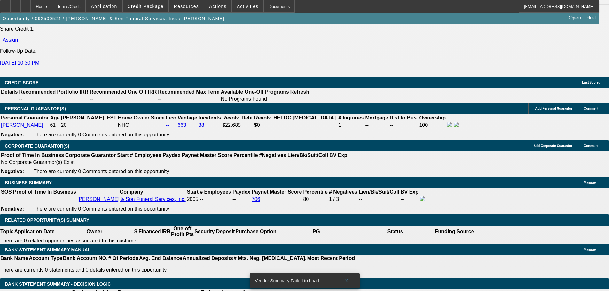
scroll to position [768, 0]
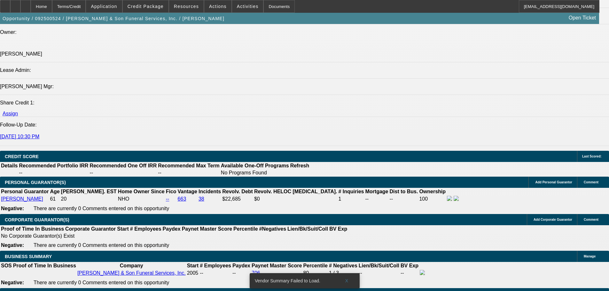
type input "14"
select select "0"
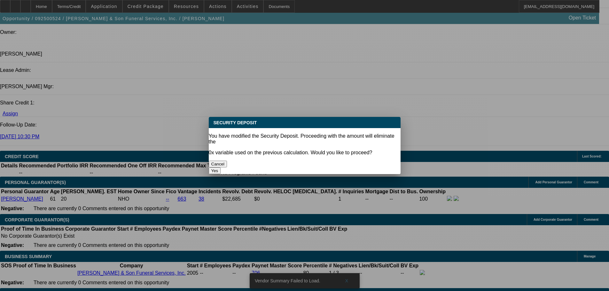
scroll to position [0, 0]
click at [221, 168] on button "Yes" at bounding box center [215, 171] width 12 height 7
type input "$0.00"
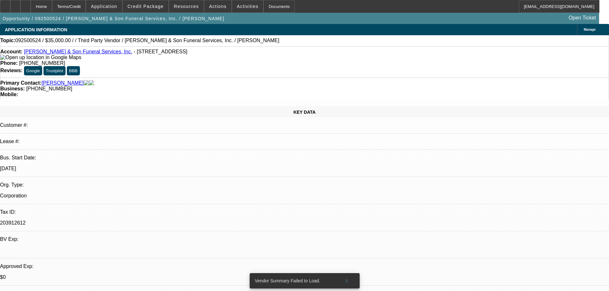
scroll to position [768, 0]
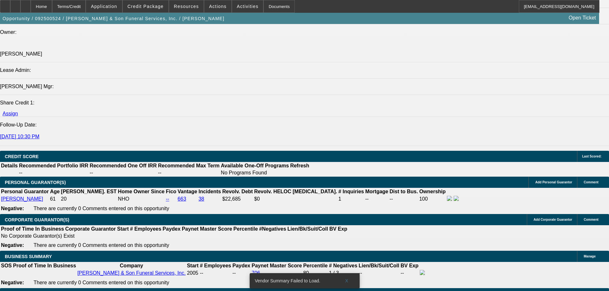
select select "1"
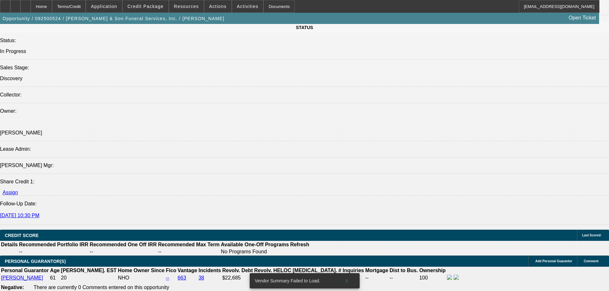
scroll to position [672, 0]
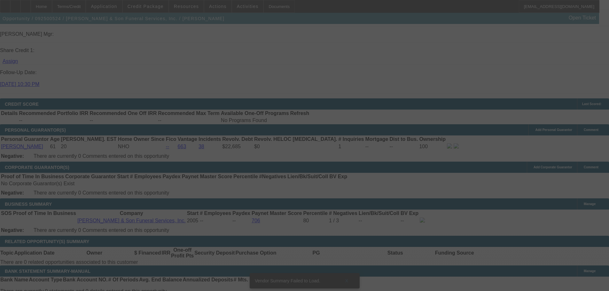
scroll to position [832, 0]
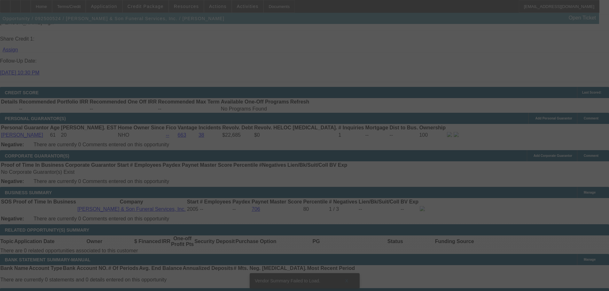
select select "0"
select select "6"
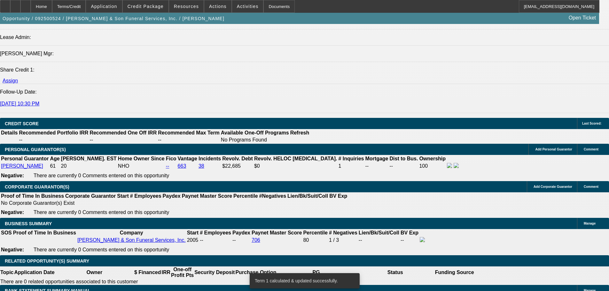
scroll to position [736, 0]
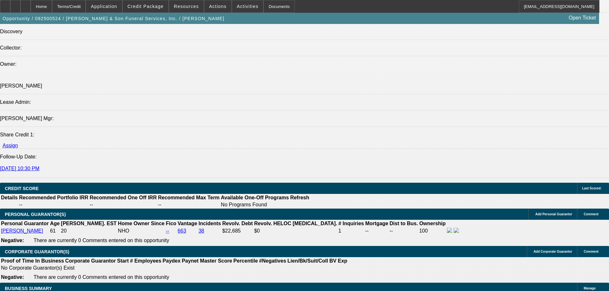
scroll to position [0, 0]
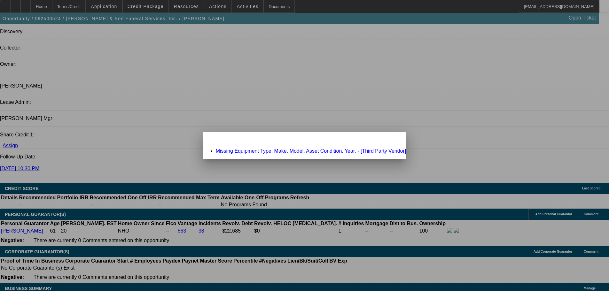
click at [392, 139] on icon at bounding box center [392, 138] width 0 height 4
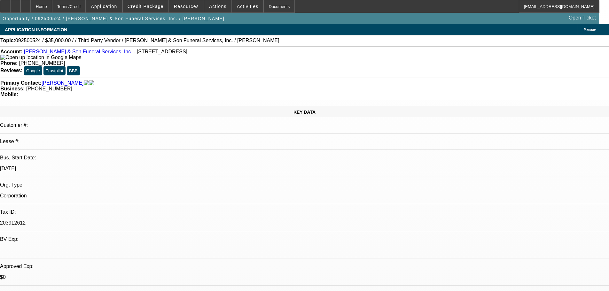
scroll to position [736, 0]
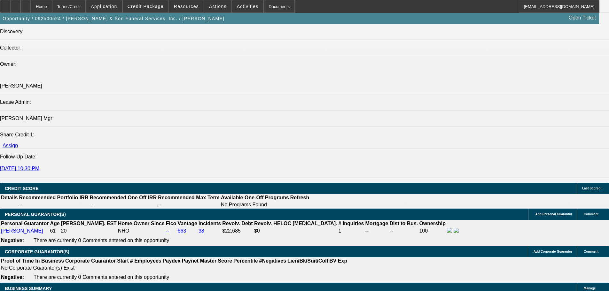
type input "UNKNOWN"
type input "15"
type input "$832.65"
type input "15"
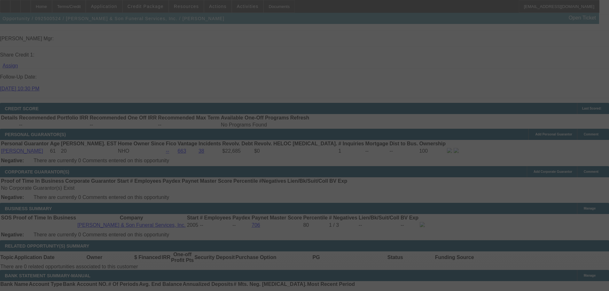
scroll to position [864, 0]
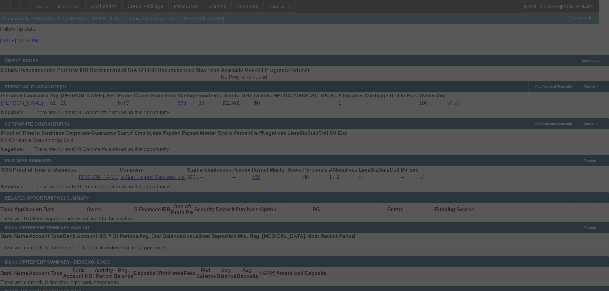
select select "0"
select select "6"
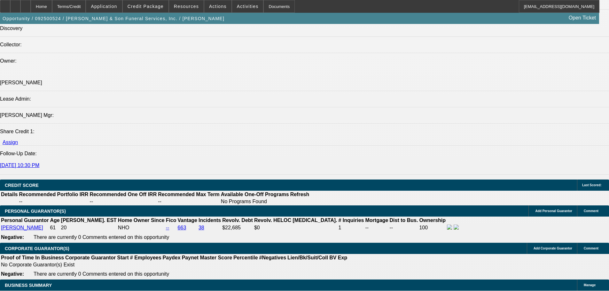
scroll to position [736, 0]
